Goal: Task Accomplishment & Management: Manage account settings

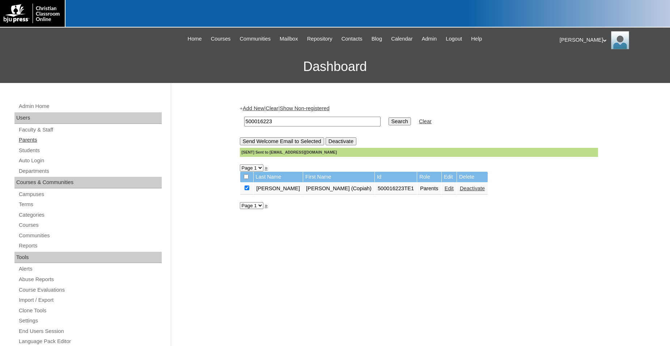
click at [33, 141] on link "Parents" at bounding box center [90, 139] width 144 height 9
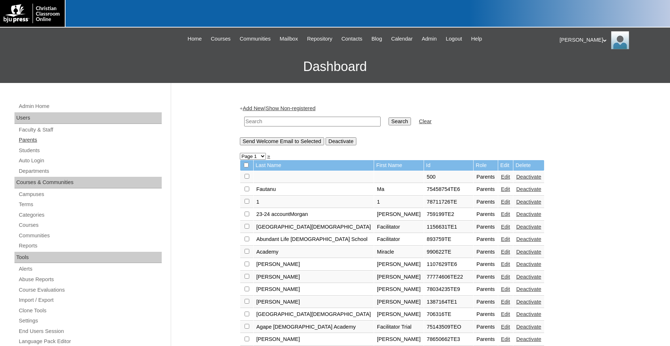
click at [34, 141] on link "Parents" at bounding box center [90, 139] width 144 height 9
click at [310, 122] on input "text" at bounding box center [312, 122] width 136 height 10
type input "78366261"
click at [389, 117] on input "Search" at bounding box center [400, 121] width 22 height 8
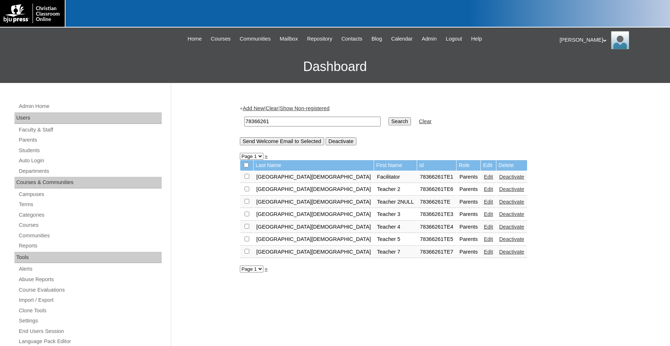
click at [484, 180] on link "Edit" at bounding box center [488, 177] width 9 height 6
